Goal: Navigation & Orientation: Understand site structure

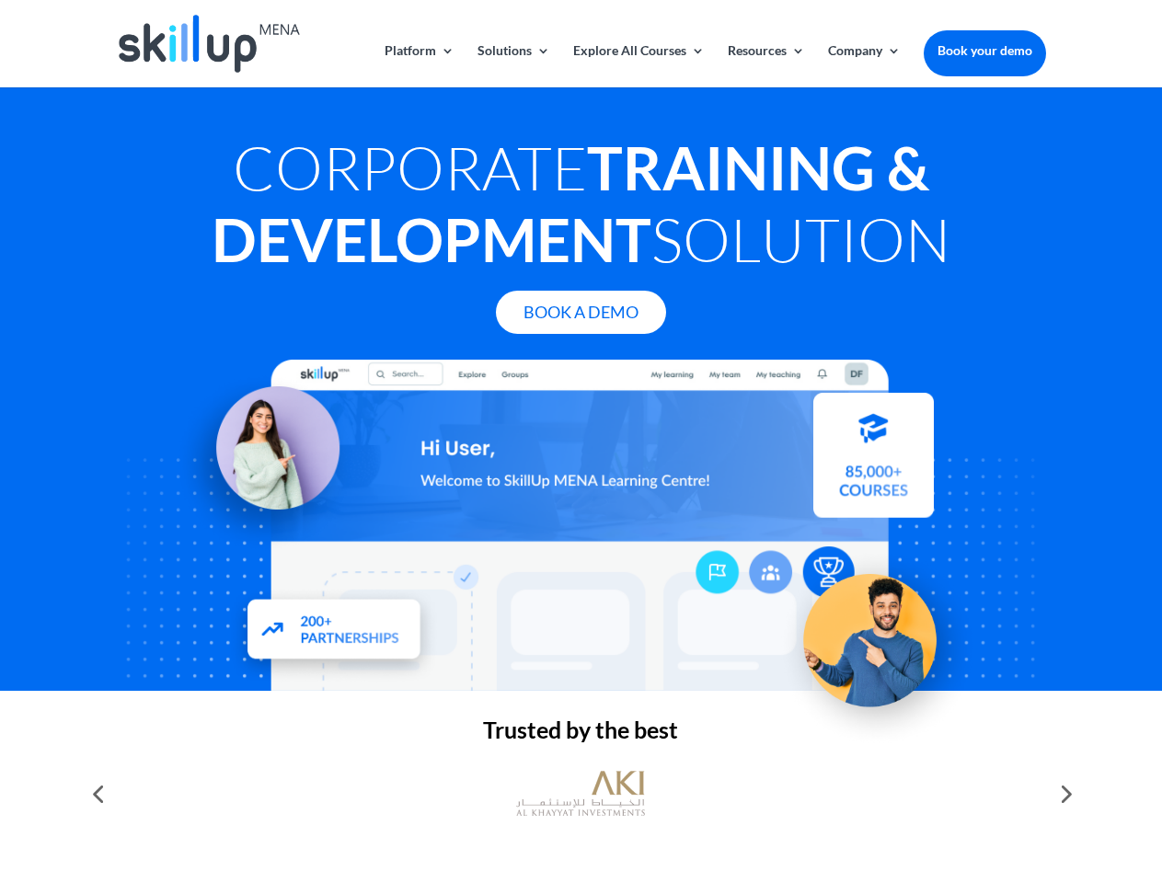
click at [580, 442] on div at bounding box center [580, 525] width 929 height 331
click at [512, 65] on link "Solutions" at bounding box center [513, 65] width 73 height 43
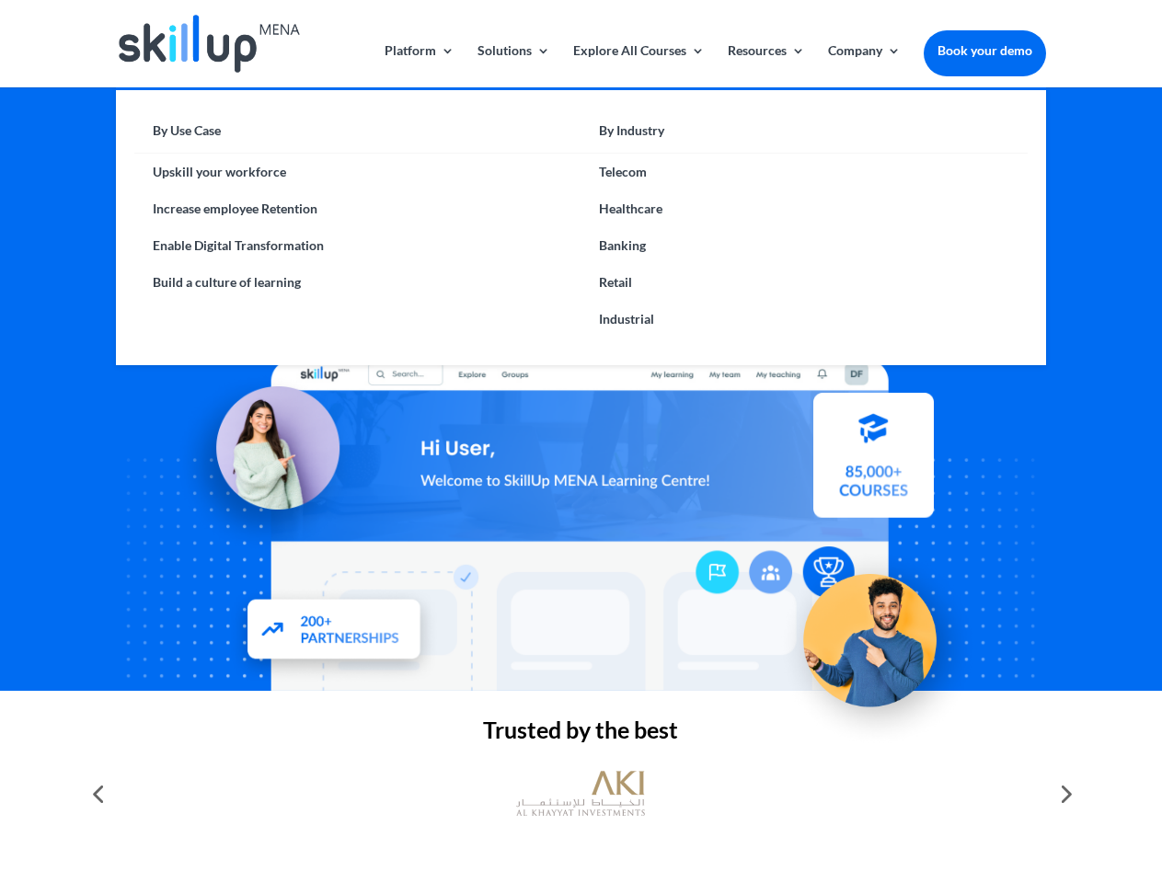
click at [638, 65] on link "Explore All Courses" at bounding box center [639, 65] width 132 height 43
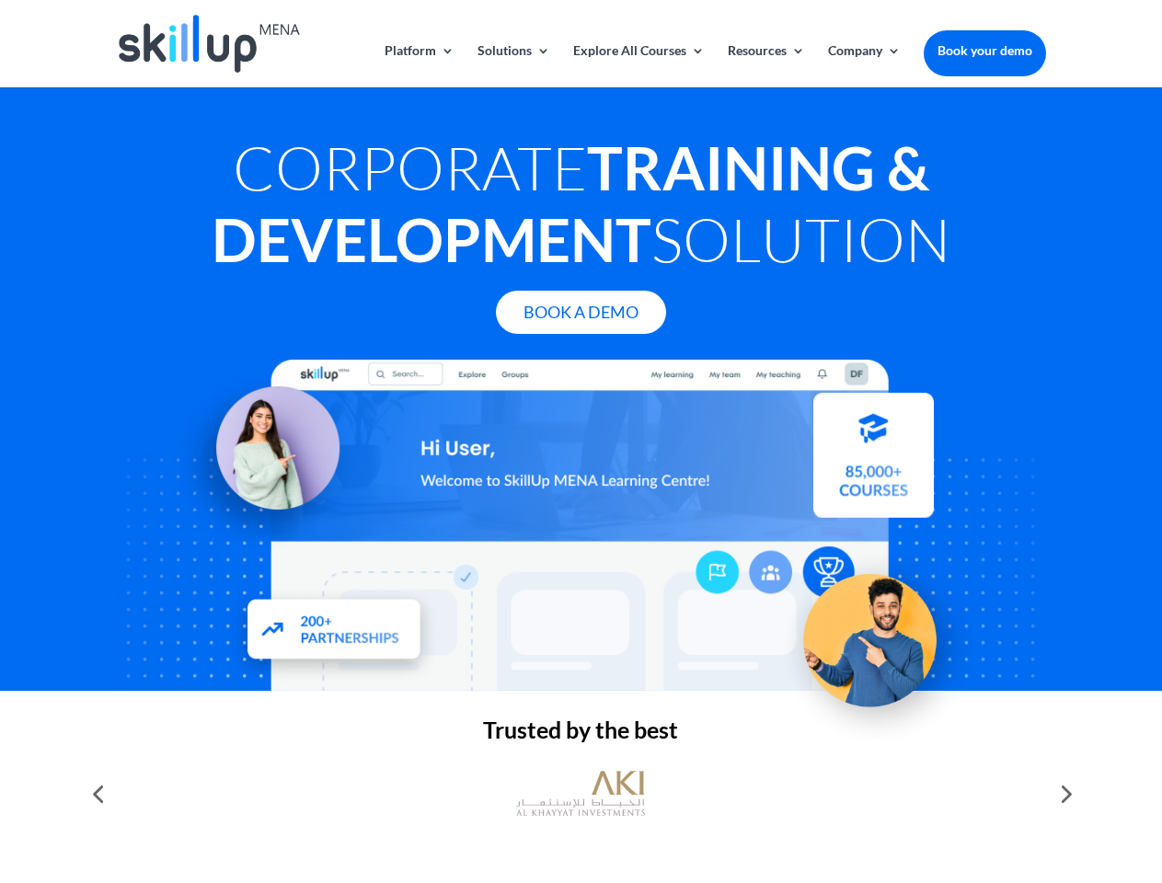
click at [764, 65] on link "Resources" at bounding box center [766, 65] width 77 height 43
click at [864, 65] on link "Company" at bounding box center [864, 65] width 73 height 43
click at [580, 794] on img at bounding box center [580, 794] width 129 height 64
